Goal: Browse casually

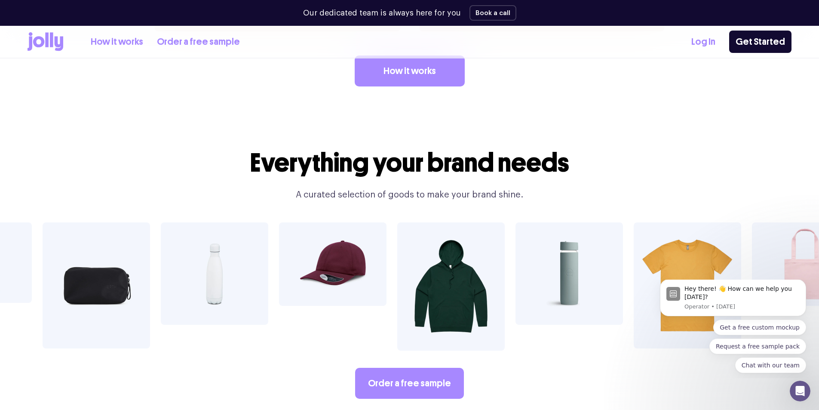
scroll to position [1545, 0]
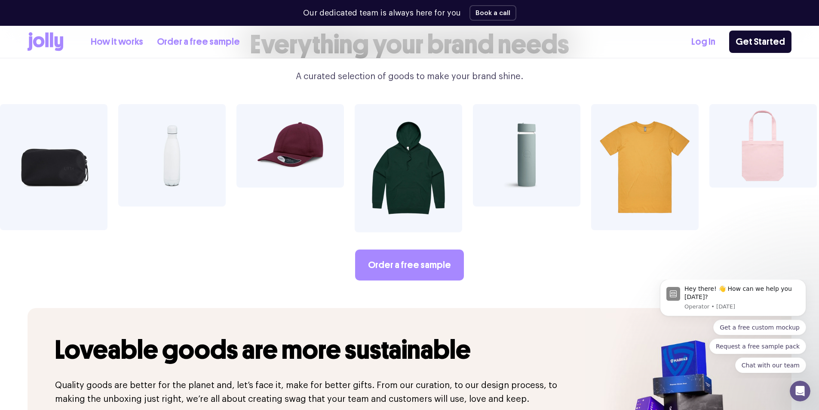
click at [531, 144] on img at bounding box center [526, 155] width 107 height 102
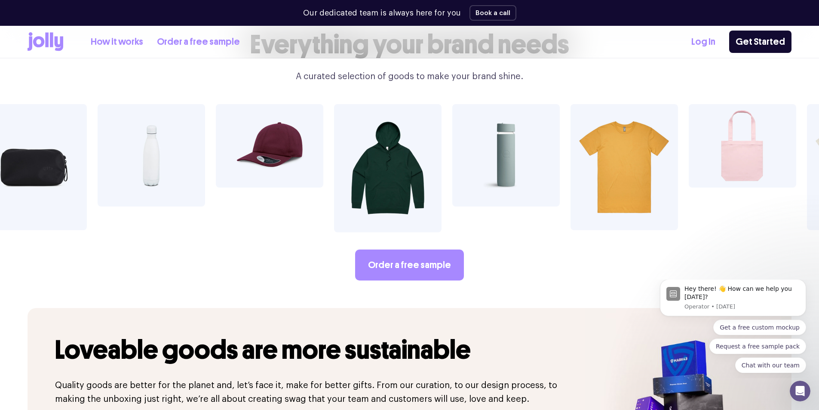
click at [485, 153] on img at bounding box center [505, 155] width 107 height 102
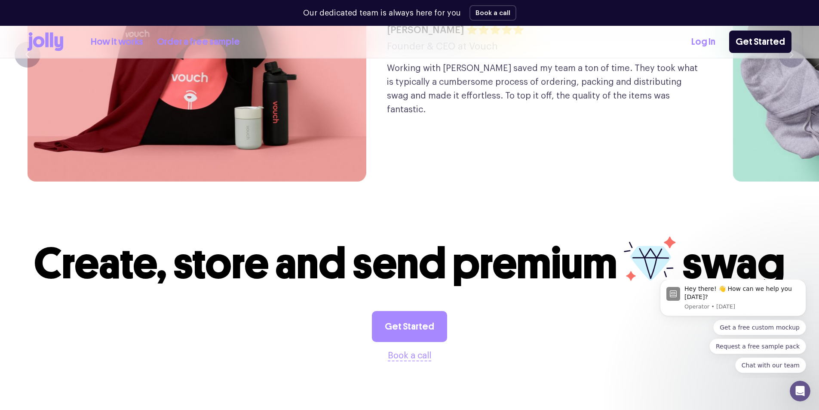
scroll to position [2061, 0]
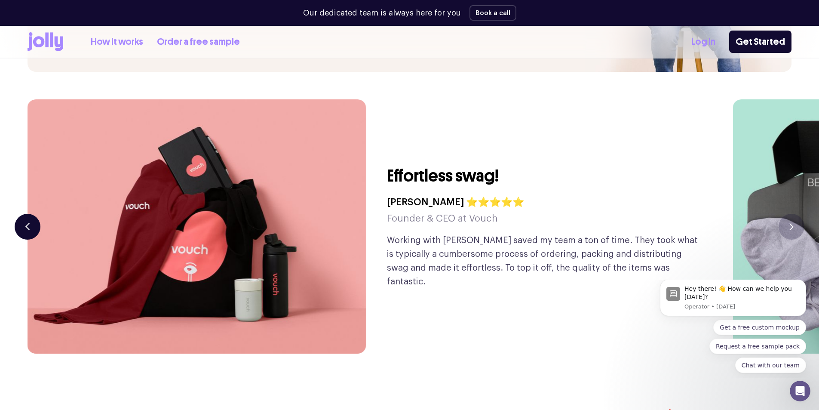
click at [32, 214] on button "button" at bounding box center [28, 227] width 26 height 26
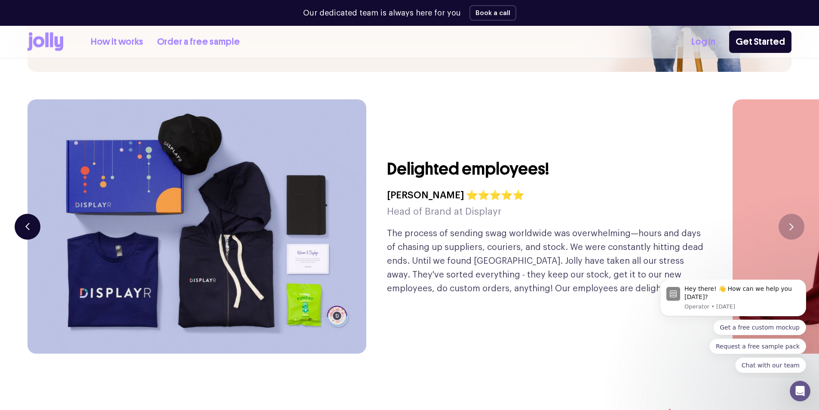
click at [32, 214] on button "button" at bounding box center [28, 227] width 26 height 26
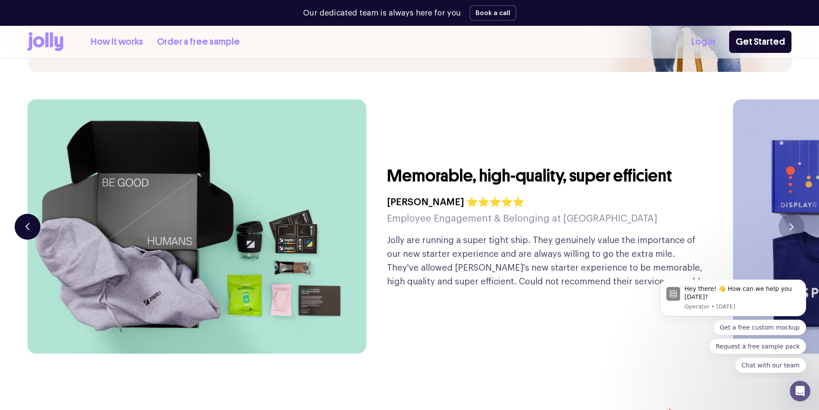
click at [32, 214] on button "button" at bounding box center [28, 227] width 26 height 26
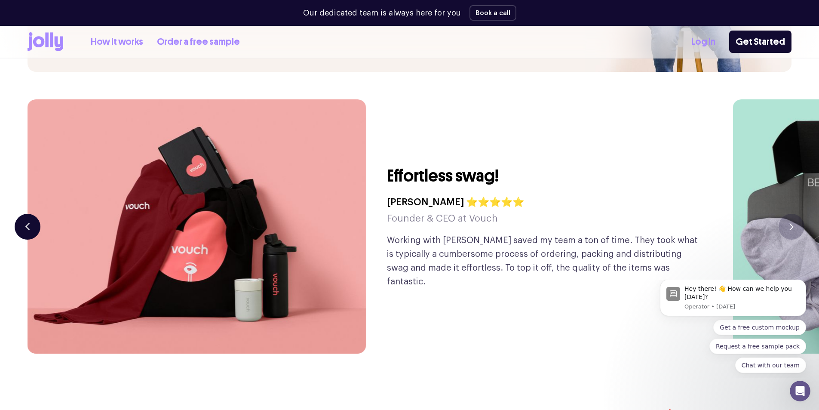
click at [30, 214] on button "button" at bounding box center [28, 227] width 26 height 26
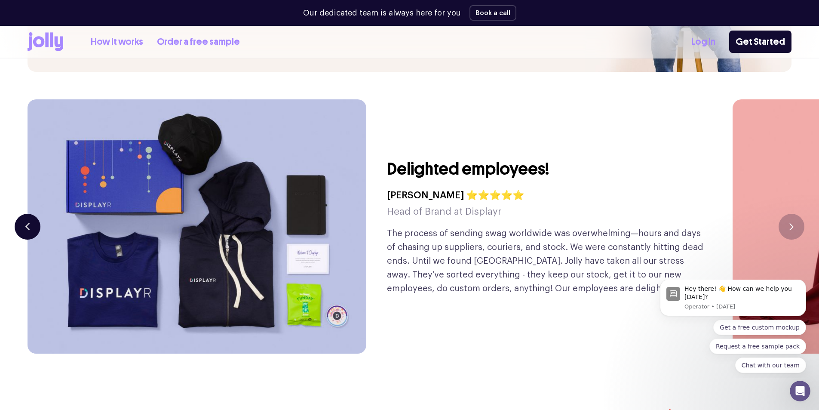
click at [30, 214] on button "button" at bounding box center [28, 227] width 26 height 26
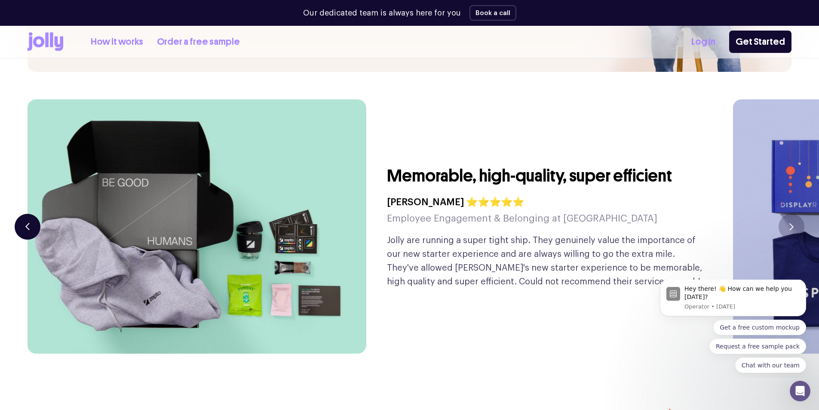
click at [30, 214] on button "button" at bounding box center [28, 227] width 26 height 26
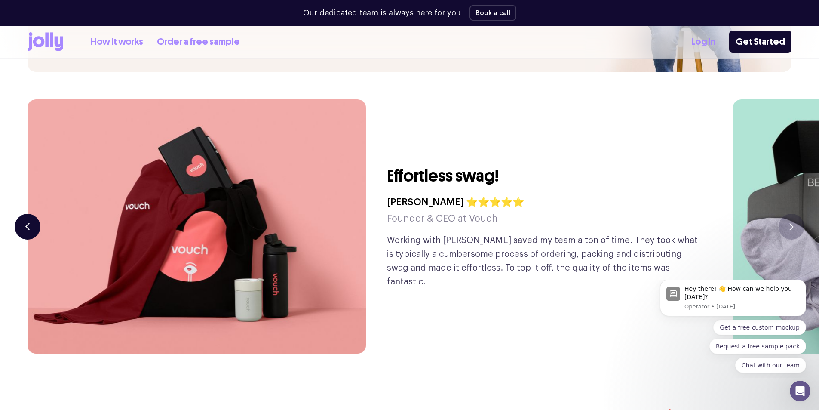
click at [30, 214] on button "button" at bounding box center [28, 227] width 26 height 26
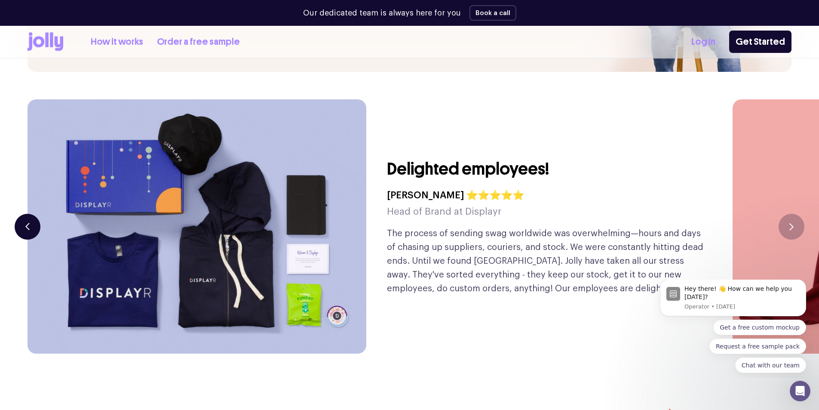
click at [30, 214] on button "button" at bounding box center [28, 227] width 26 height 26
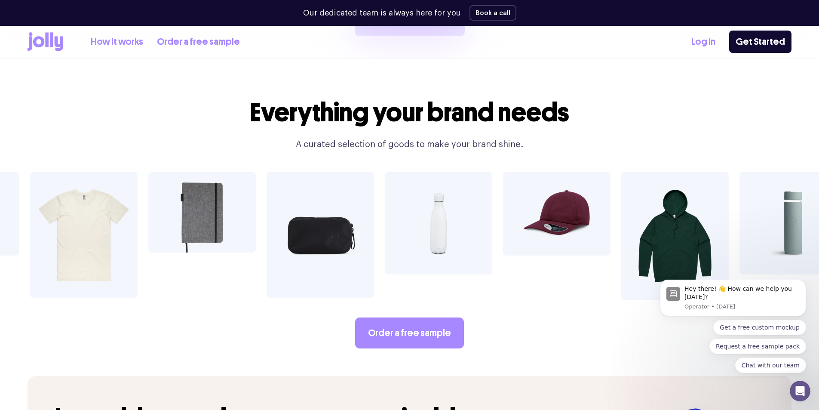
scroll to position [1463, 0]
